Goal: Information Seeking & Learning: Find specific fact

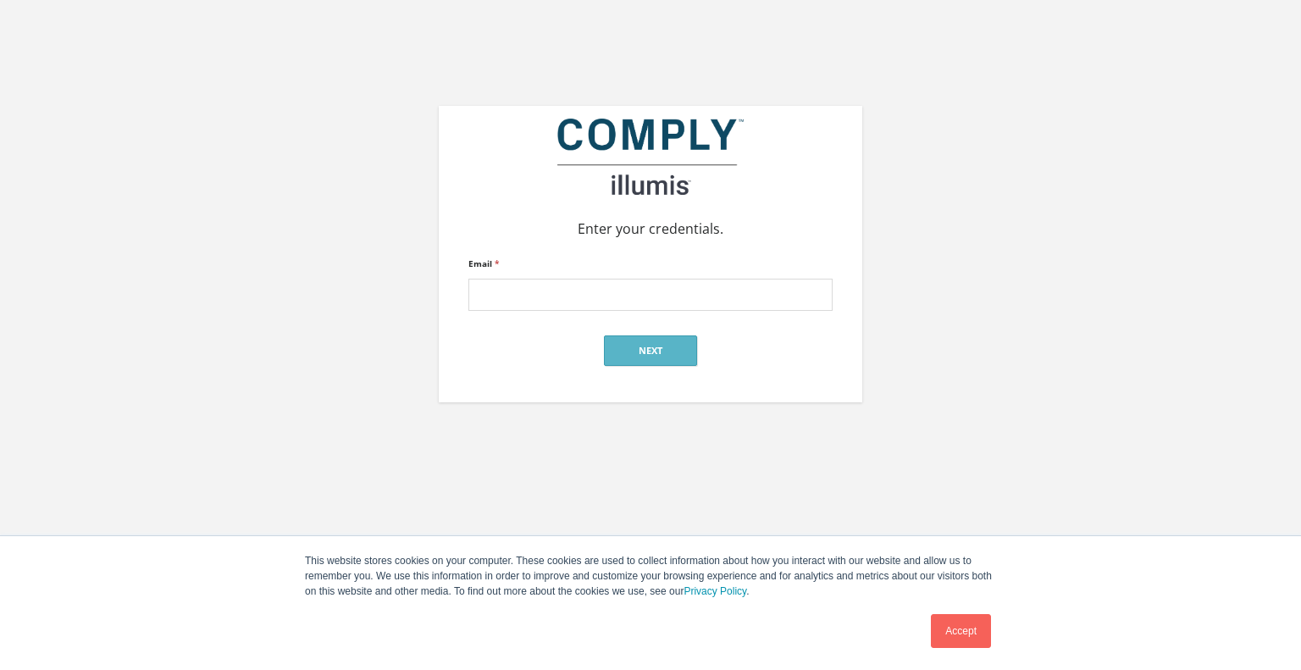
type input "jschell@everytown.org"
click at [655, 349] on button "Next" at bounding box center [650, 350] width 93 height 30
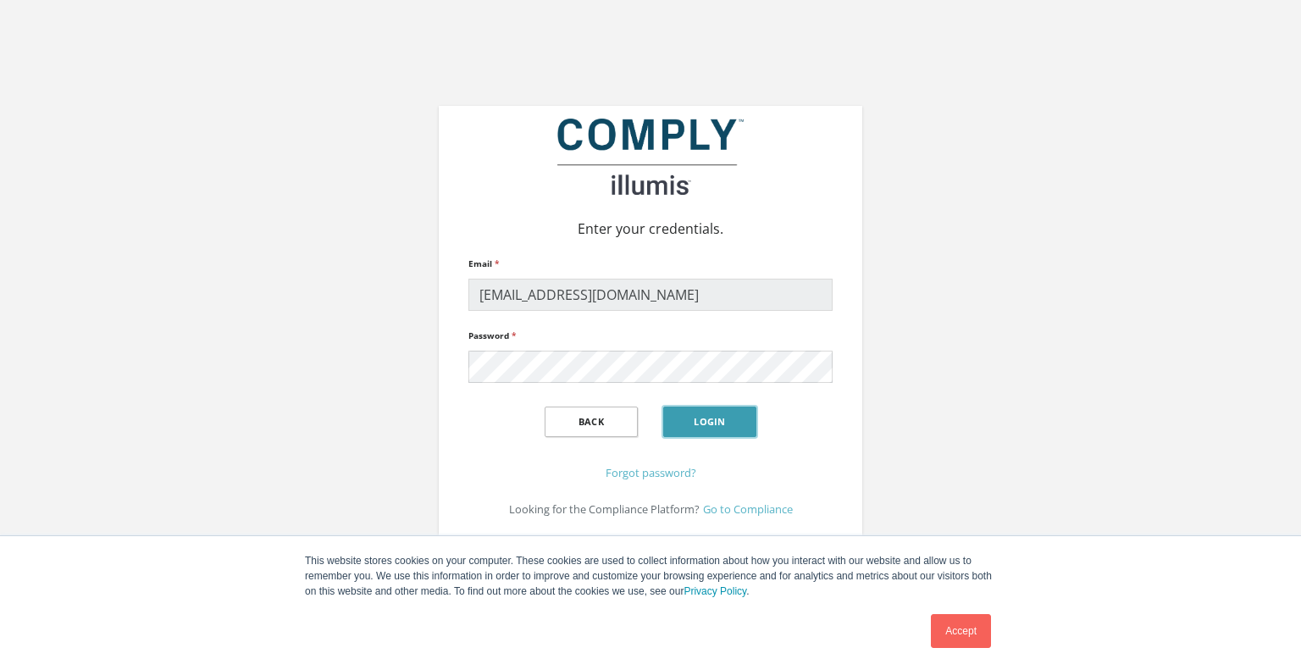
click at [686, 410] on button "Login" at bounding box center [709, 421] width 93 height 30
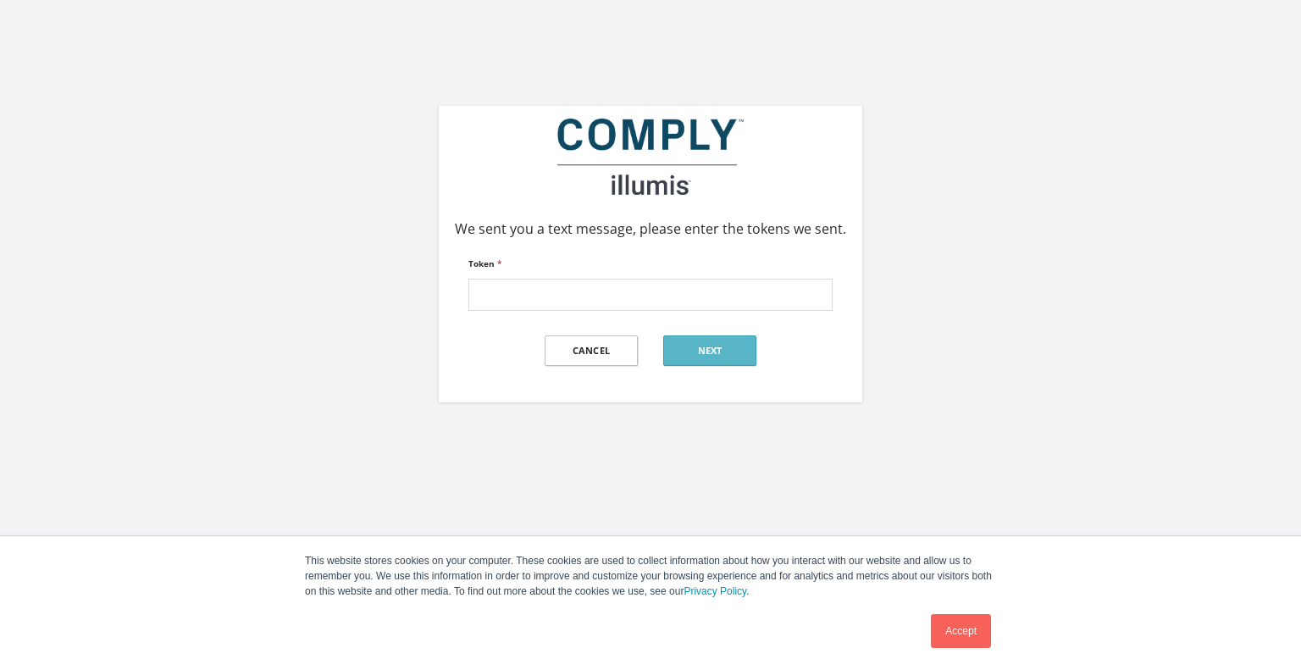
click at [613, 287] on input "Token *" at bounding box center [650, 295] width 364 height 32
type input "988993"
click at [716, 348] on button "Next" at bounding box center [709, 350] width 93 height 30
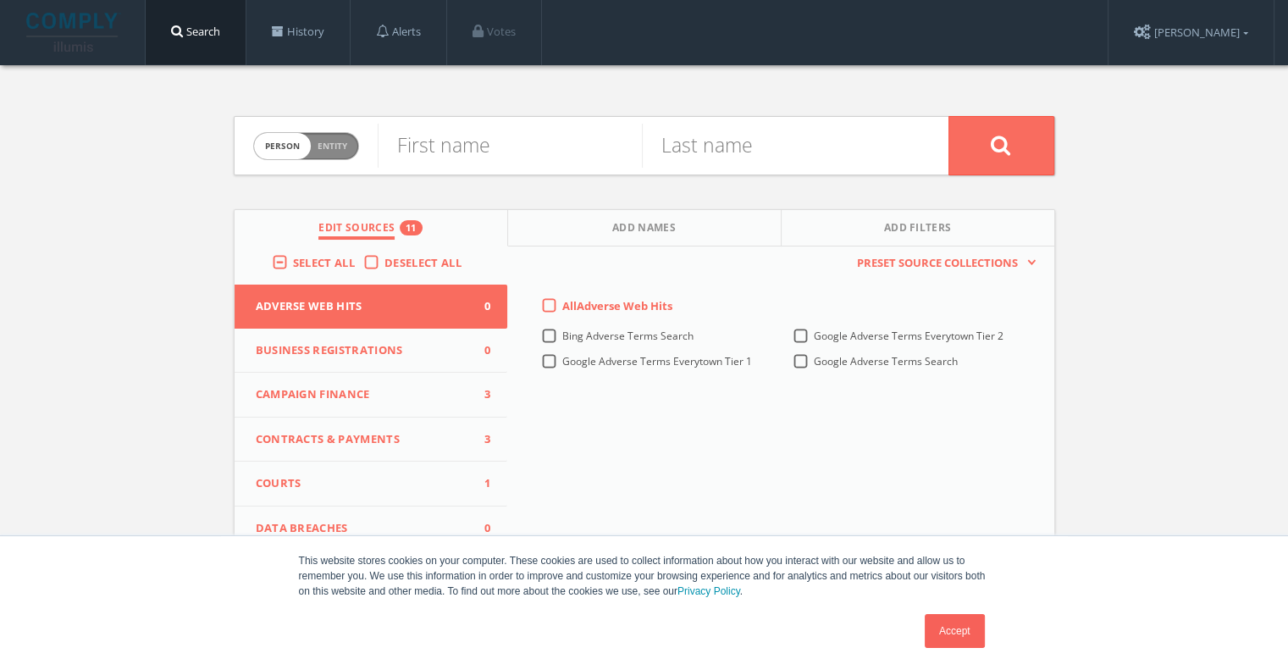
click at [384, 260] on label "Deselect All" at bounding box center [427, 263] width 86 height 17
click at [0, 0] on input "Deselect All" at bounding box center [0, 0] width 0 height 0
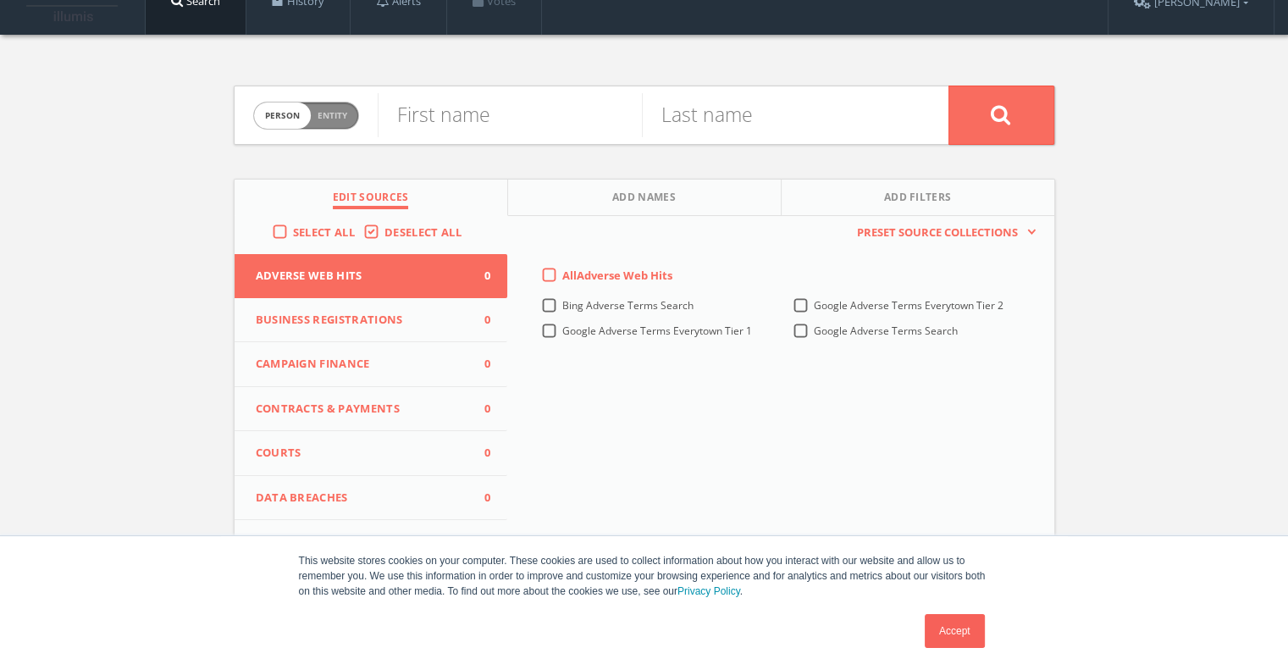
scroll to position [85, 0]
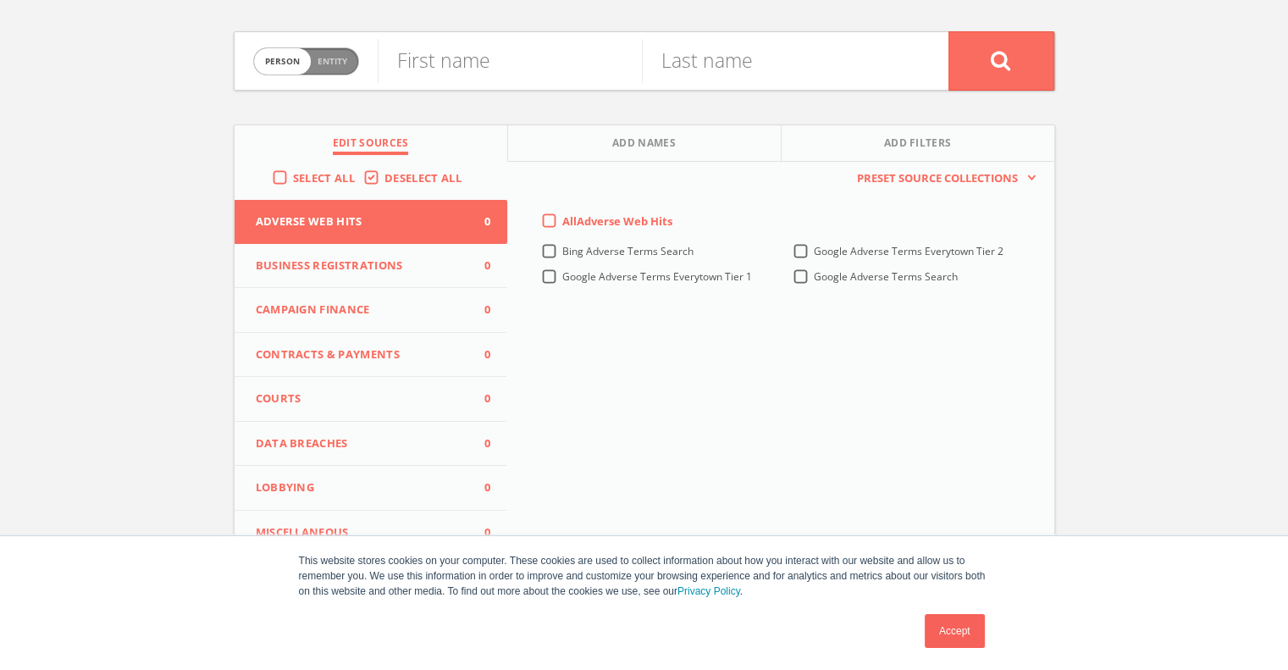
click at [366, 316] on span "Campaign Finance" at bounding box center [361, 309] width 210 height 17
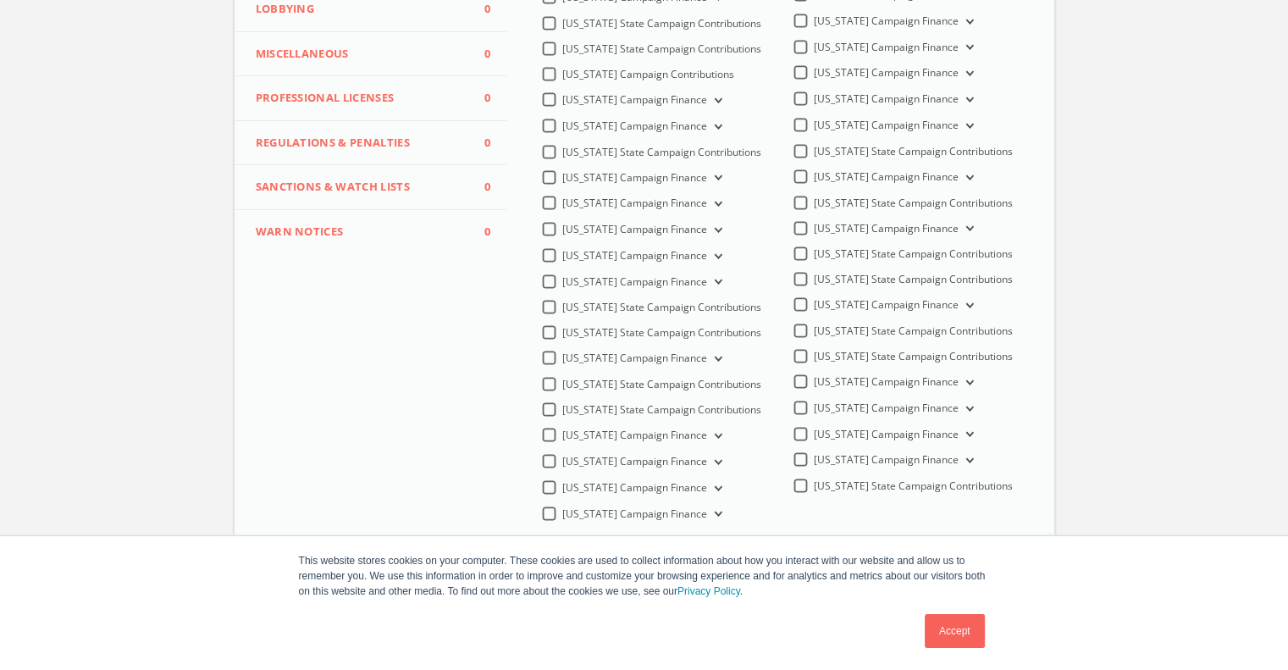
scroll to position [593, 0]
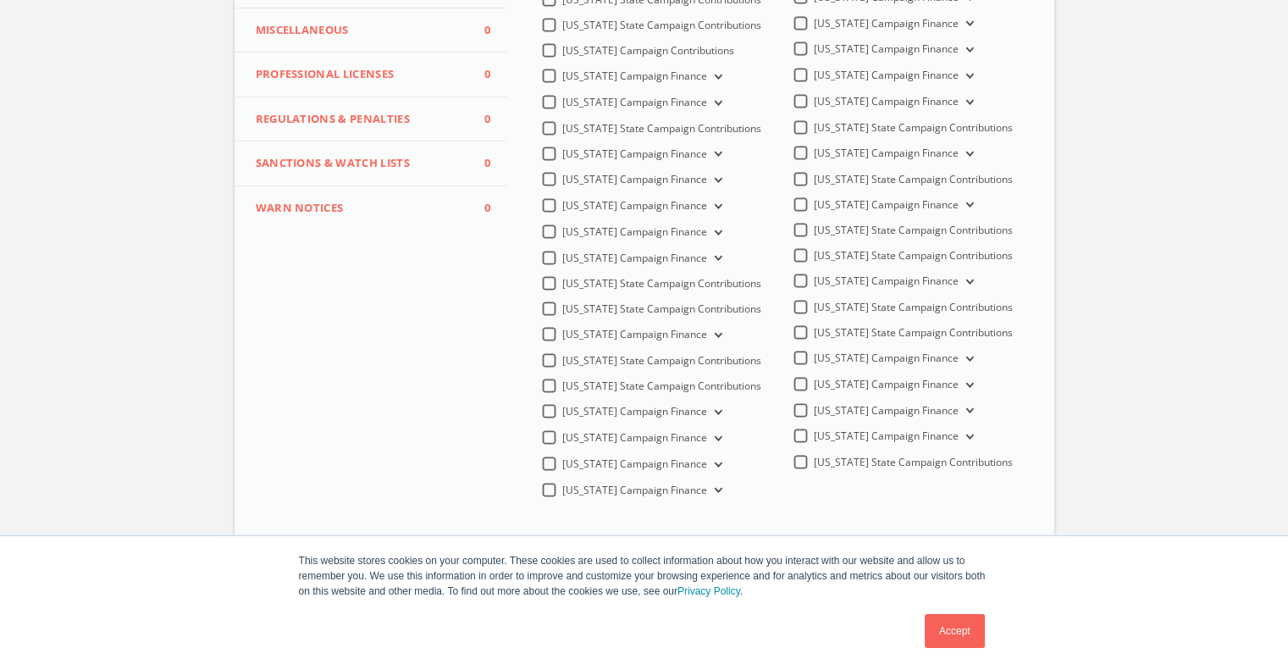
click at [562, 446] on label "Minnesota Campaign Finance" at bounding box center [643, 438] width 163 height 16
click at [0, 0] on Finance-all "Minnesota Campaign Finance" at bounding box center [0, 0] width 0 height 0
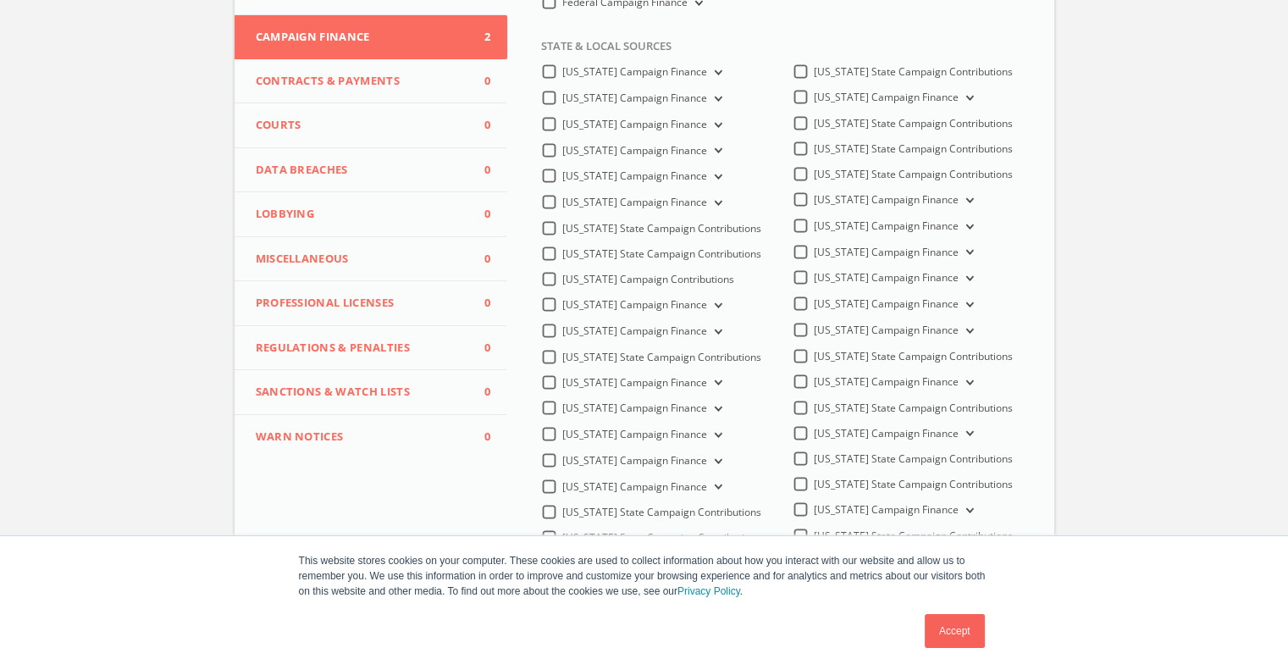
scroll to position [339, 0]
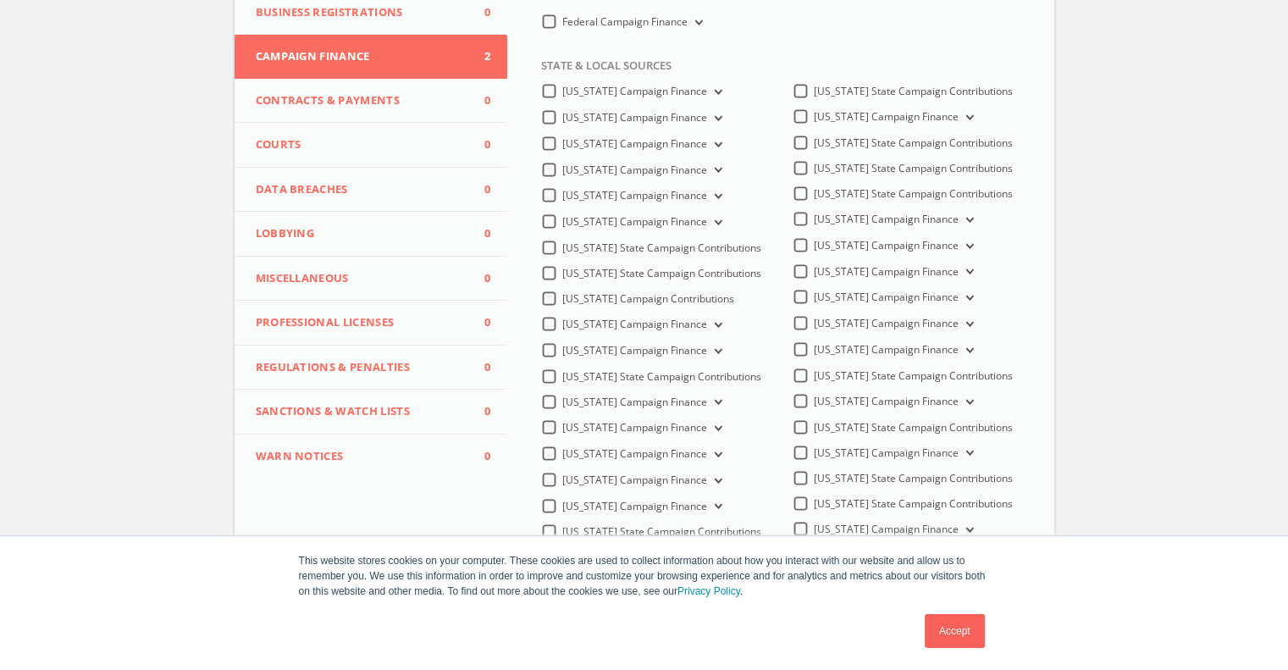
click at [332, 148] on span "Courts" at bounding box center [361, 144] width 210 height 17
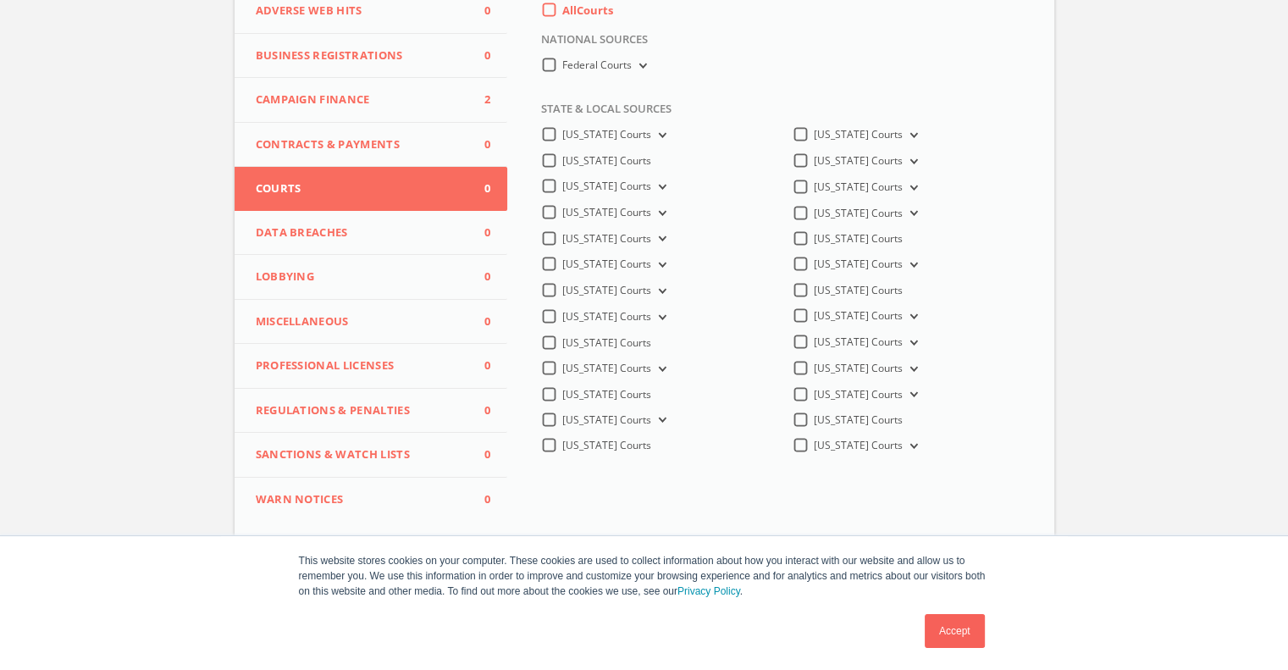
scroll to position [294, 0]
click at [814, 162] on label "Minnesota Courts" at bounding box center [868, 163] width 108 height 16
click at [0, 0] on Courts-all "Minnesota Courts" at bounding box center [0, 0] width 0 height 0
click at [910, 163] on button "Minnesota Courts" at bounding box center [912, 163] width 19 height 15
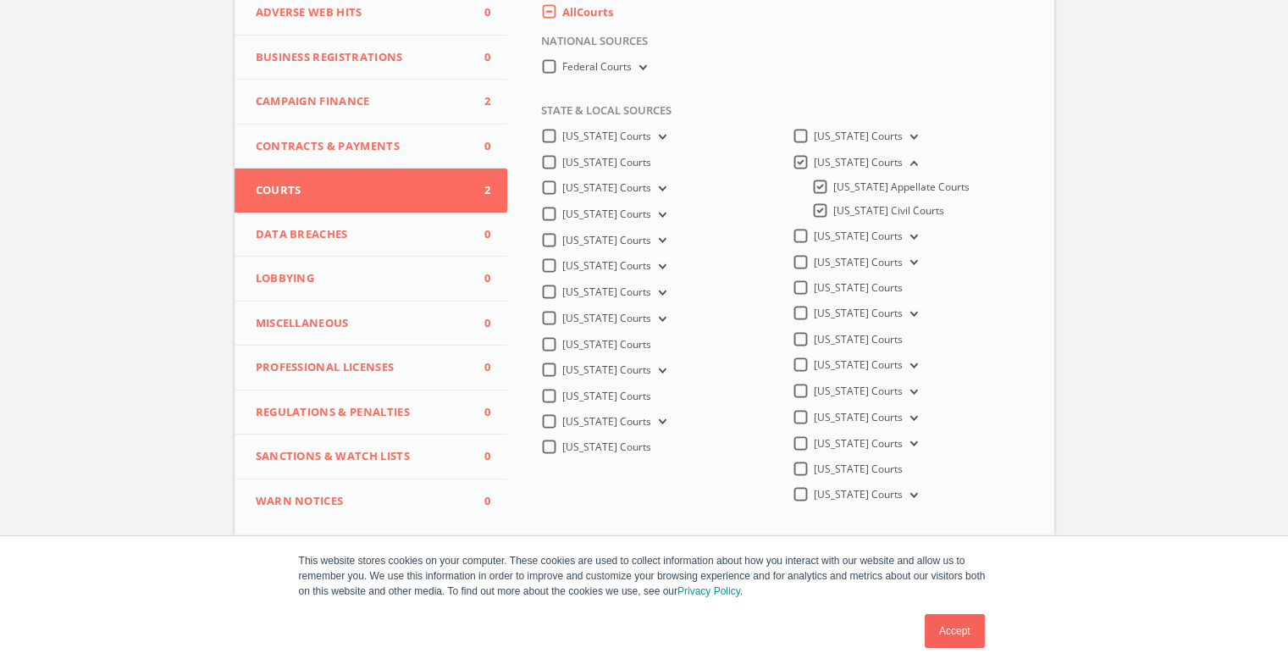
click at [909, 157] on button "Minnesota Courts" at bounding box center [912, 163] width 19 height 15
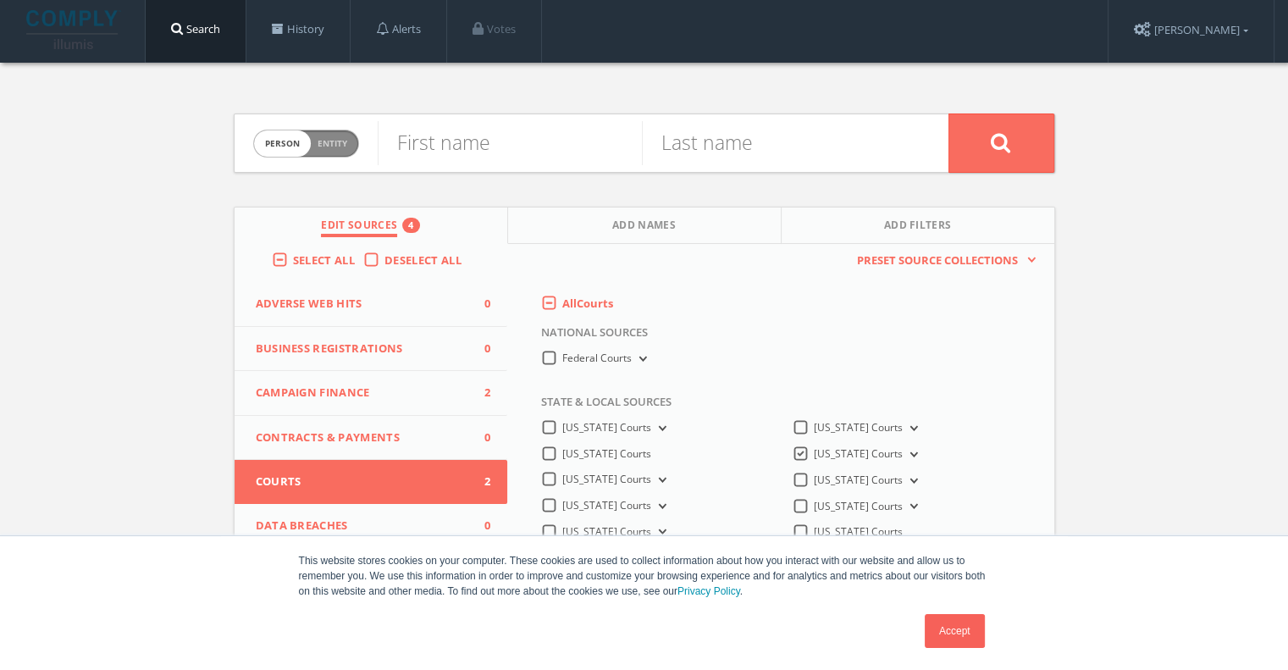
scroll to position [0, 0]
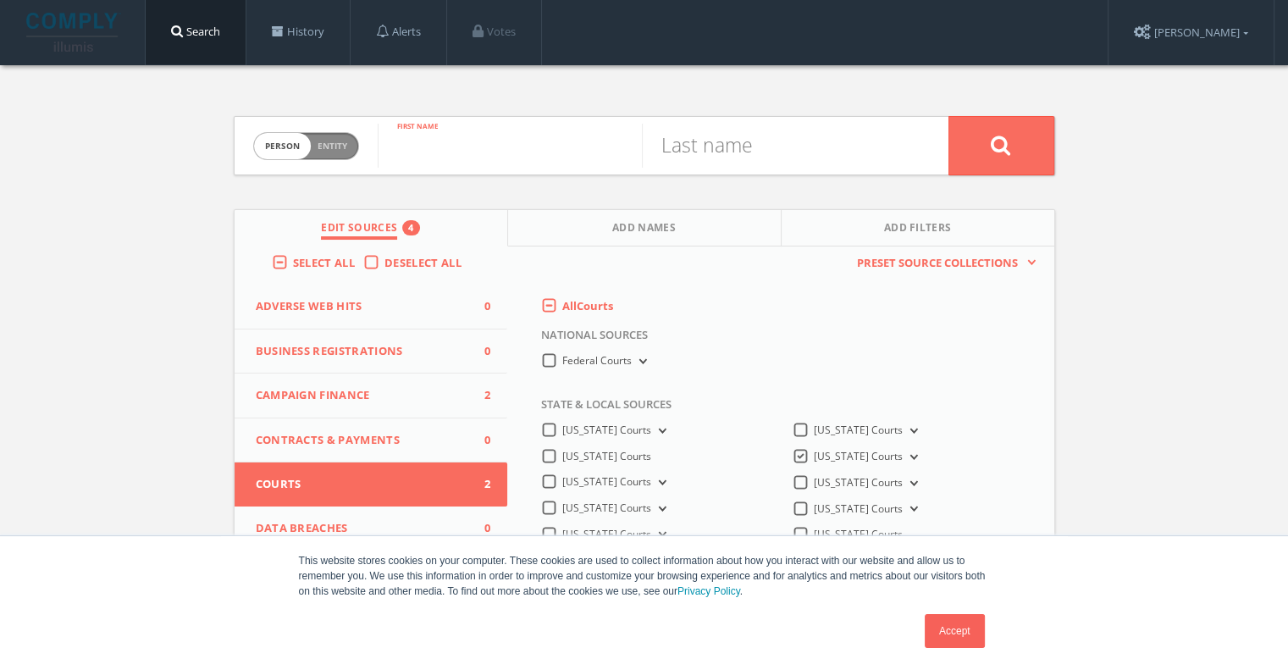
click at [520, 142] on input "text" at bounding box center [510, 146] width 264 height 44
type input "Amin"
type input "Ali"
click at [948, 116] on button at bounding box center [1001, 145] width 106 height 59
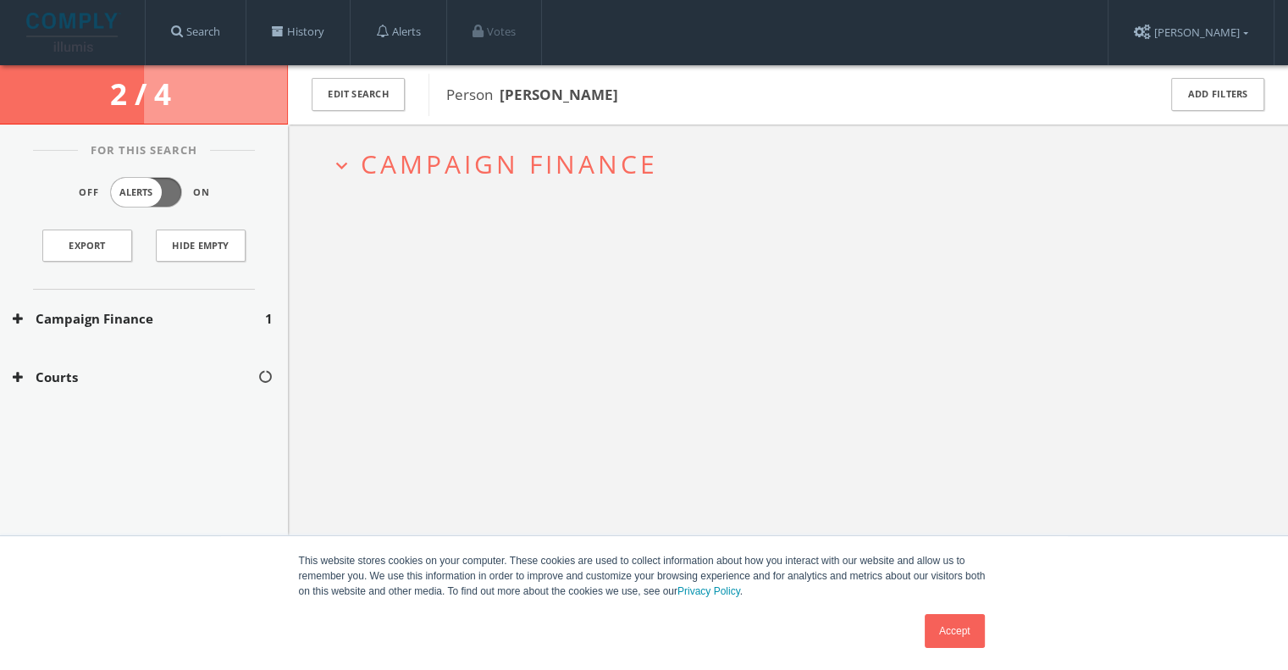
click at [544, 169] on span "Campaign Finance" at bounding box center [509, 163] width 297 height 35
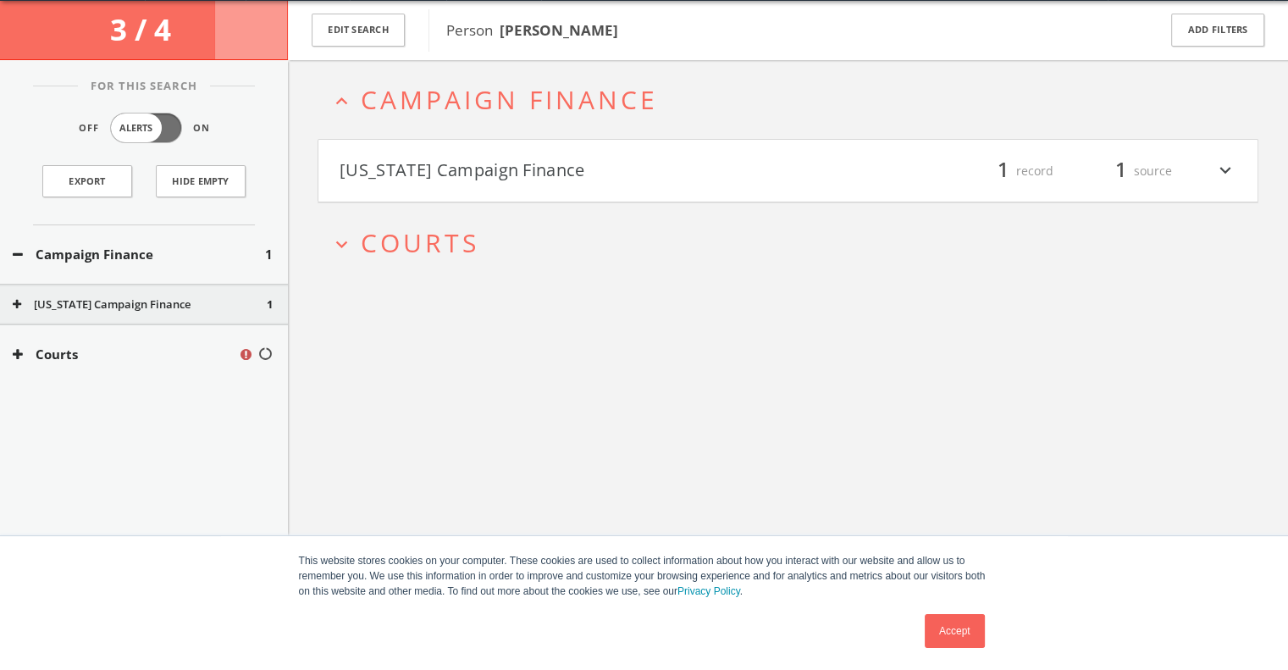
click at [538, 167] on button "Minnesota Campaign Finance" at bounding box center [564, 171] width 449 height 29
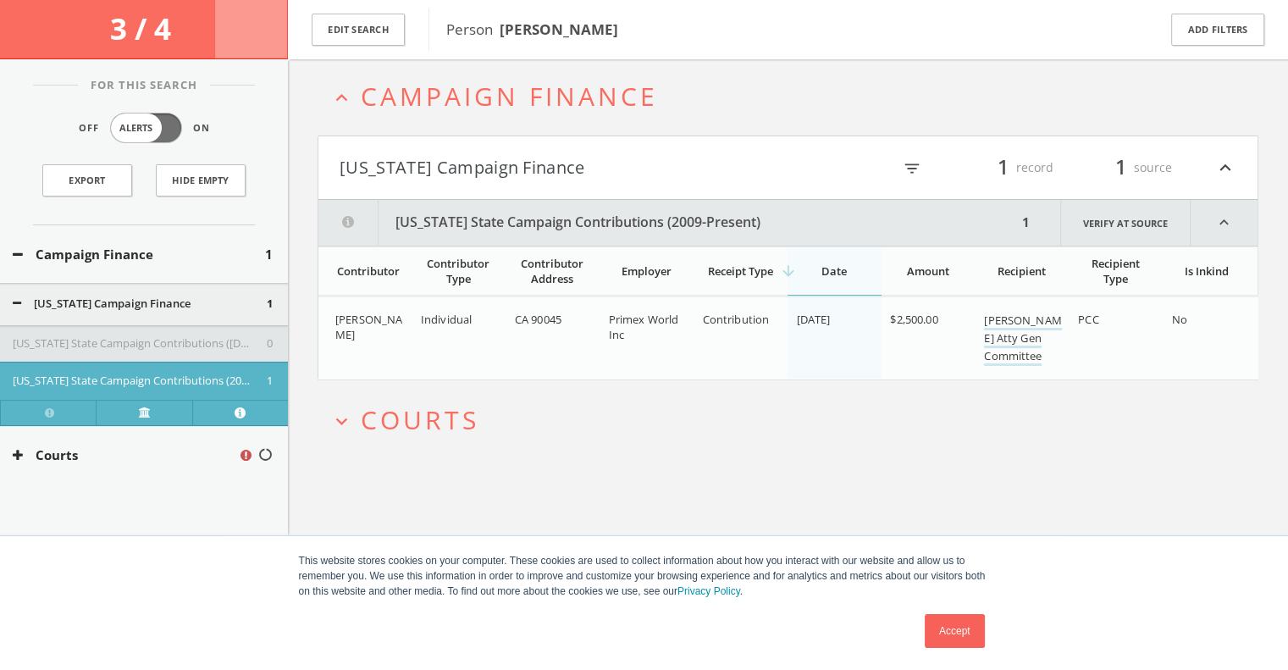
scroll to position [98, 0]
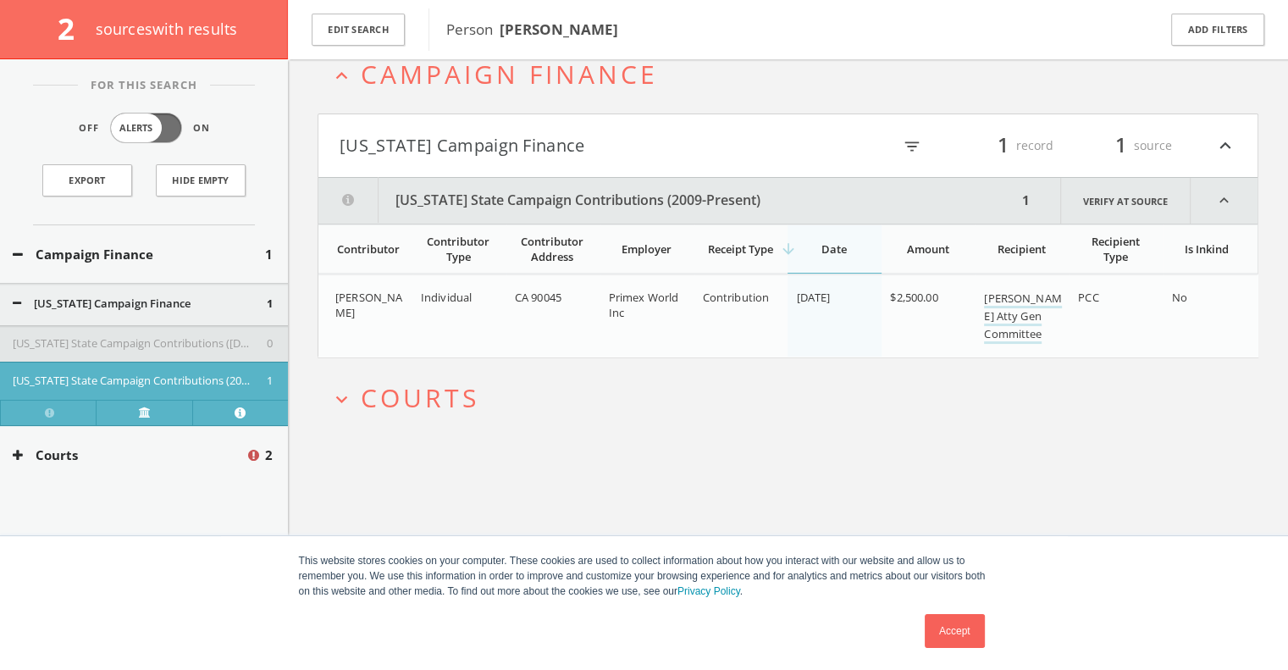
click at [430, 389] on span "Courts" at bounding box center [420, 397] width 119 height 35
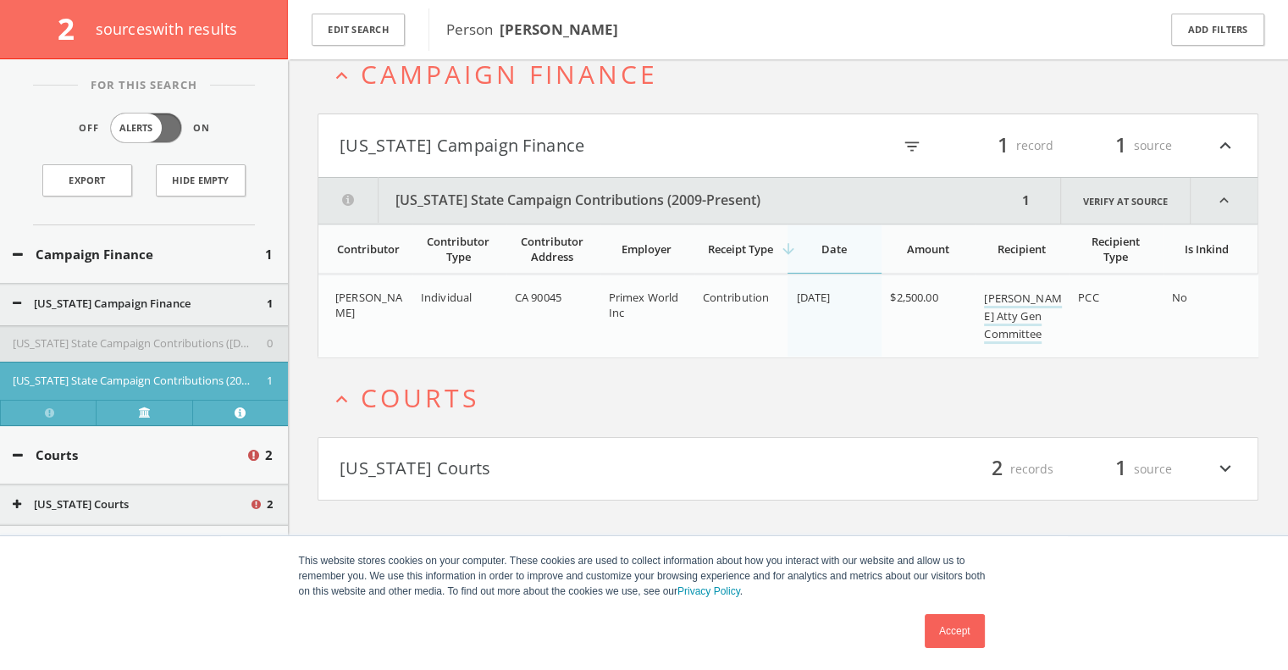
click at [441, 446] on h4 "Minnesota Courts filter_list 2 records 1 source expand_more" at bounding box center [787, 469] width 939 height 63
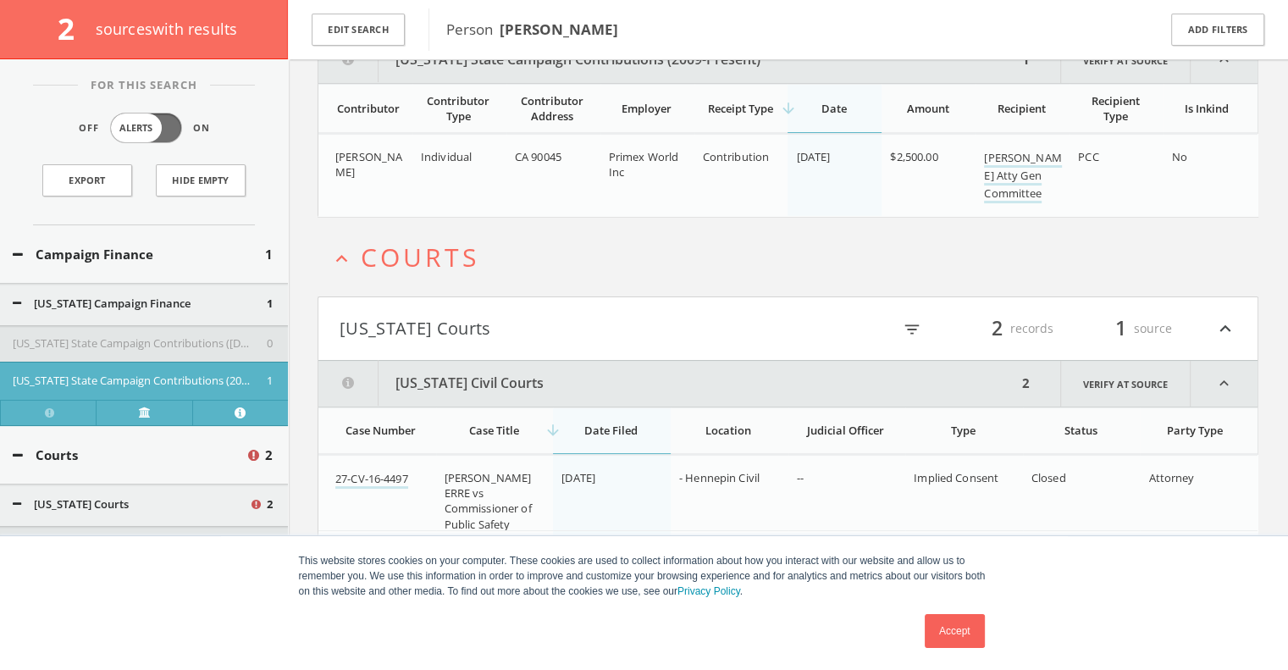
scroll to position [262, 0]
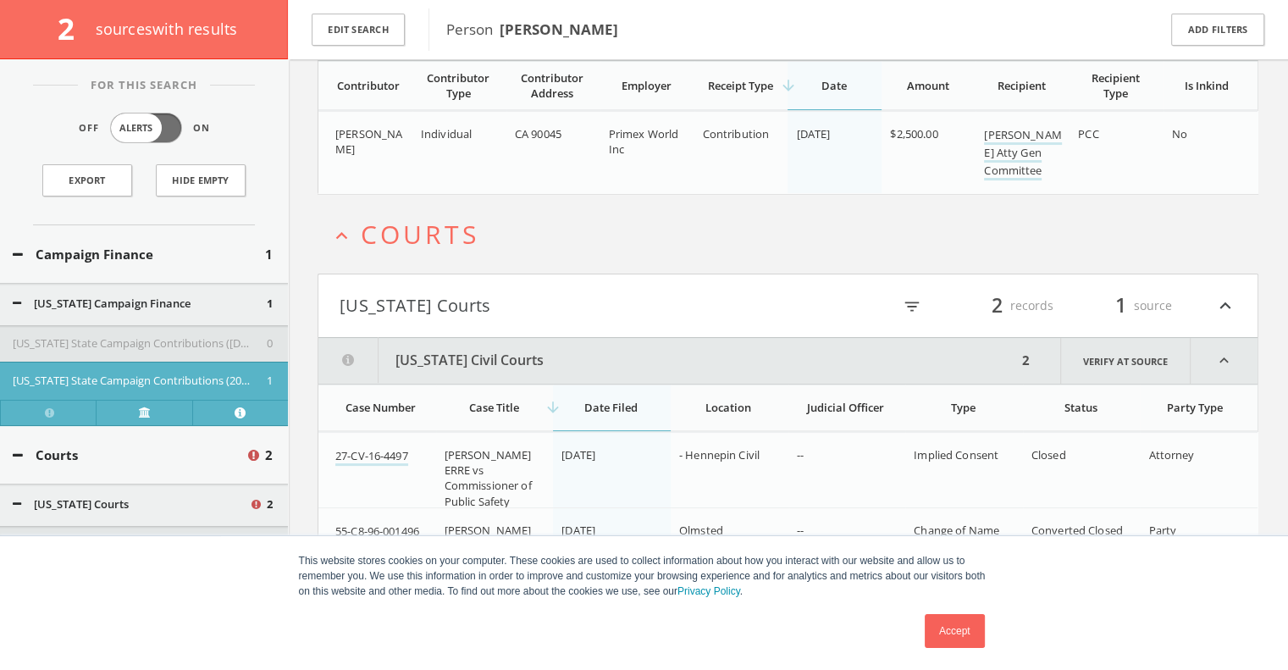
click at [1271, 368] on div "expand_less Campaign Finance Minnesota Campaign Finance filter_list 1 record 1 …" at bounding box center [788, 222] width 1000 height 837
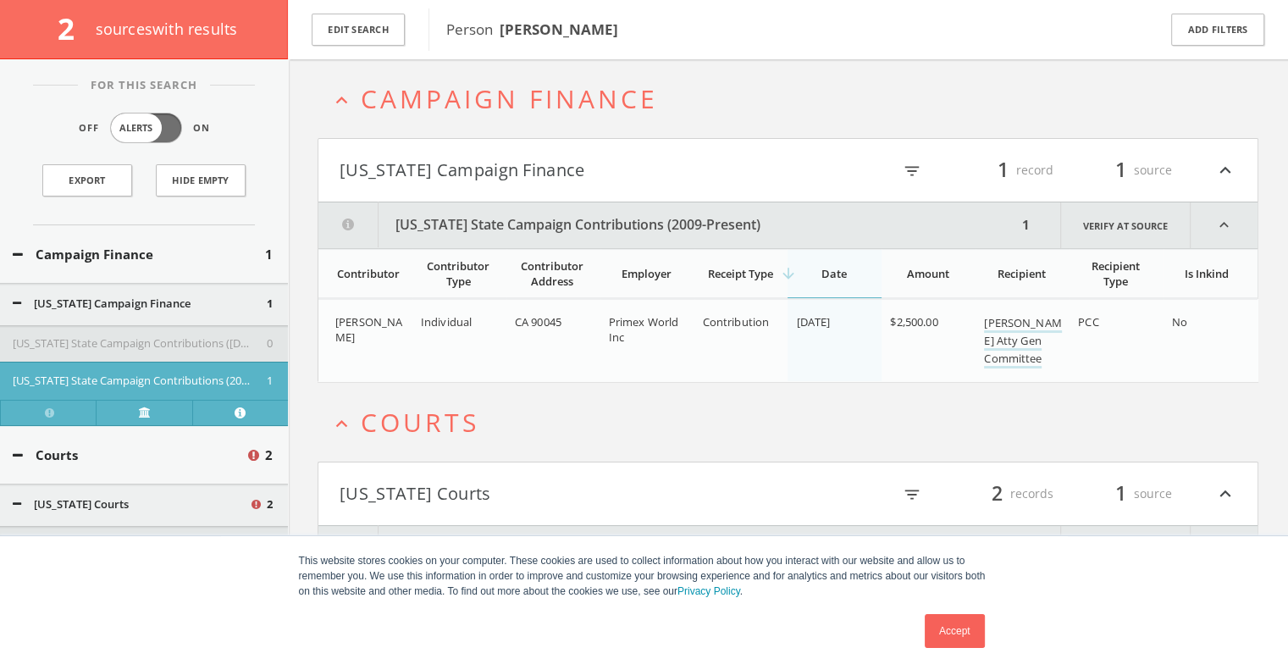
scroll to position [0, 0]
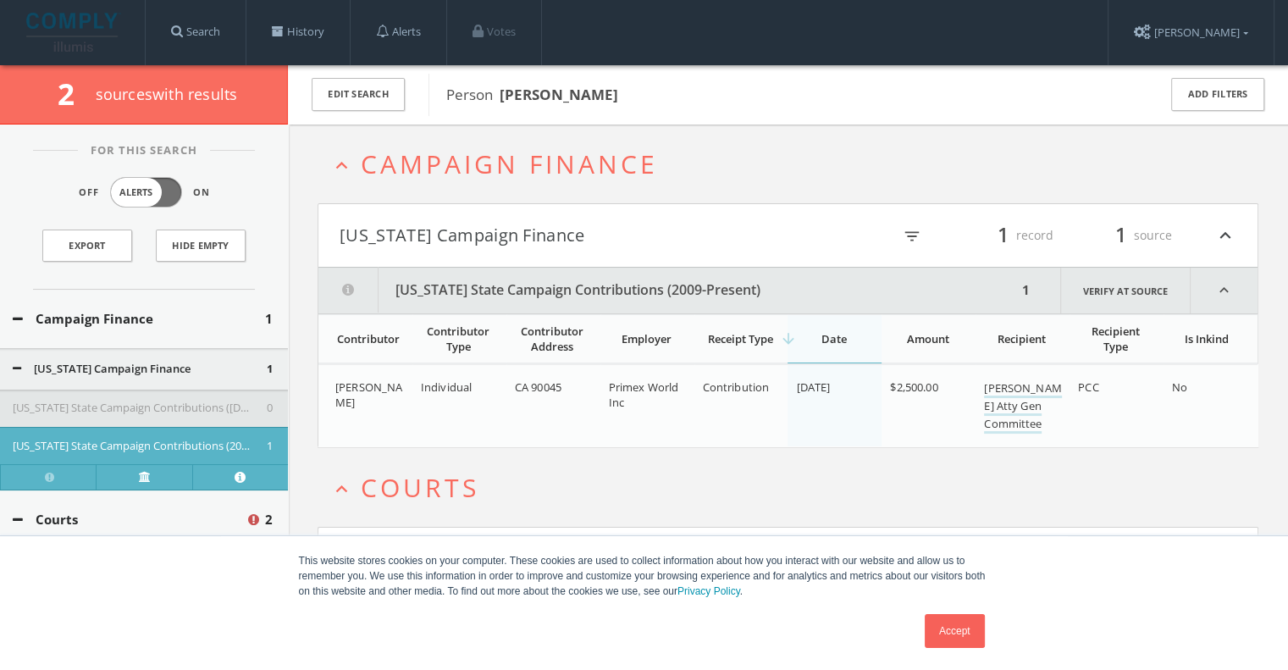
click at [504, 158] on span "Campaign Finance" at bounding box center [509, 163] width 297 height 35
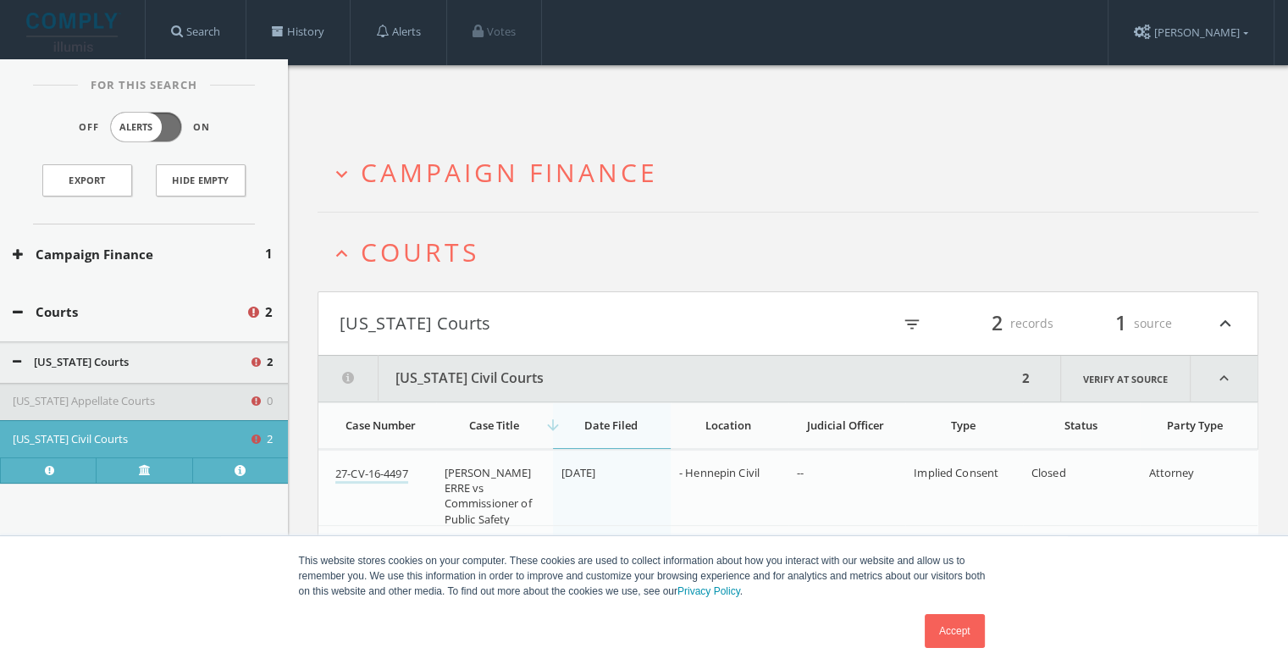
scroll to position [98, 0]
